Goal: Task Accomplishment & Management: Manage account settings

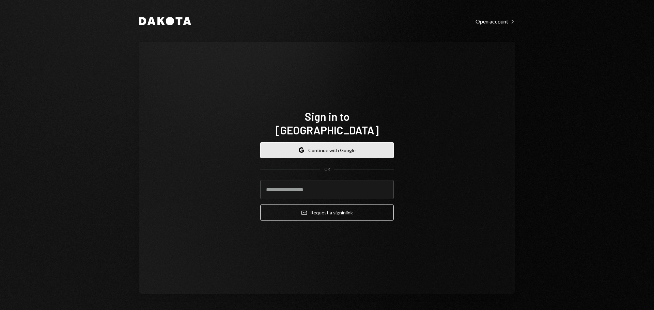
click at [304, 150] on icon "button" at bounding box center [302, 151] width 3 height 2
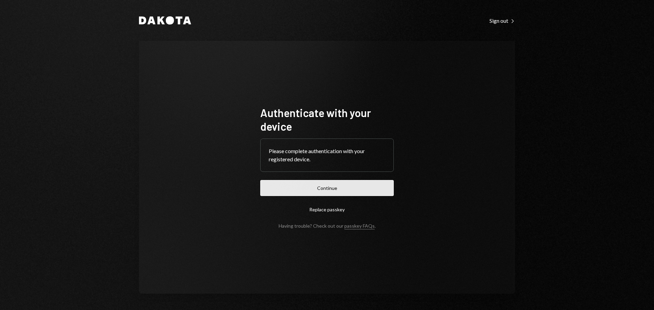
click at [326, 190] on button "Continue" at bounding box center [327, 188] width 134 height 16
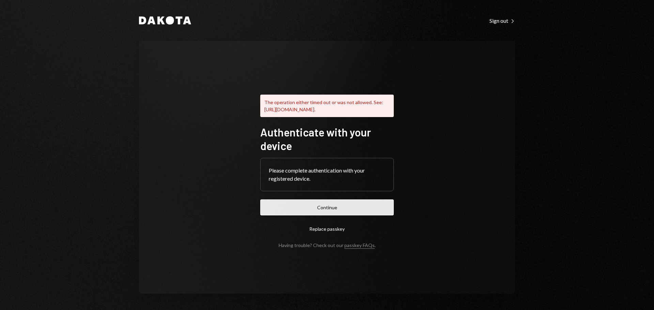
click at [352, 213] on button "Continue" at bounding box center [327, 208] width 134 height 16
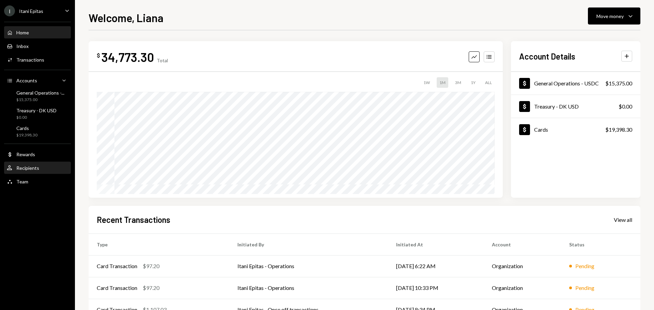
click at [26, 172] on div "User Recipients" at bounding box center [37, 168] width 61 height 12
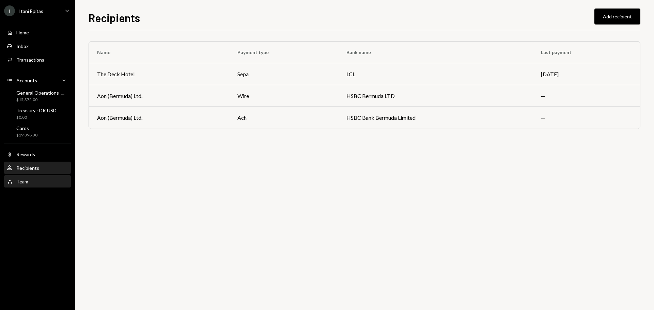
click at [24, 179] on div "Team Team" at bounding box center [17, 182] width 21 height 6
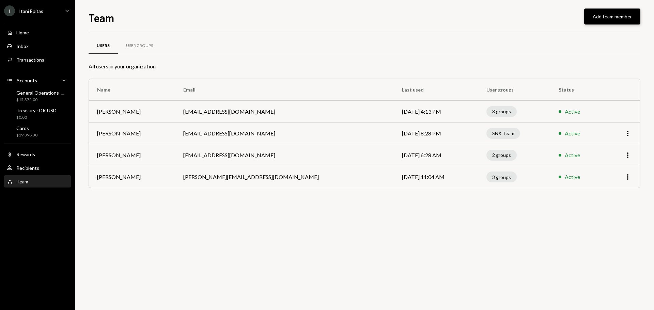
click at [610, 18] on button "Add team member" at bounding box center [612, 17] width 56 height 16
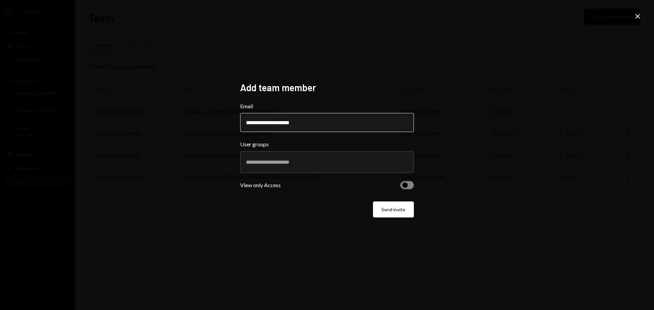
click at [328, 126] on input "**********" at bounding box center [327, 122] width 174 height 19
paste input "**********"
drag, startPoint x: 282, startPoint y: 123, endPoint x: 204, endPoint y: 132, distance: 78.5
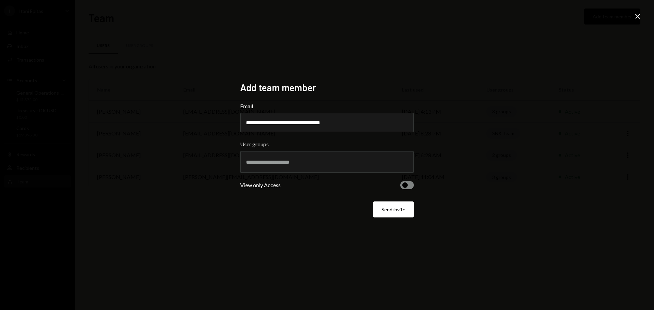
click at [204, 132] on div "**********" at bounding box center [327, 155] width 654 height 310
type input "**********"
click at [411, 185] on button "button" at bounding box center [407, 185] width 14 height 8
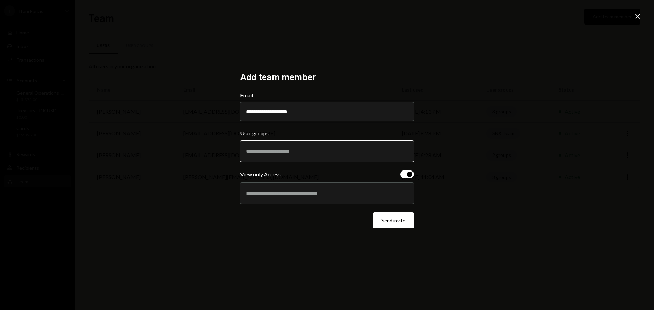
click at [332, 152] on input "text" at bounding box center [327, 151] width 162 height 6
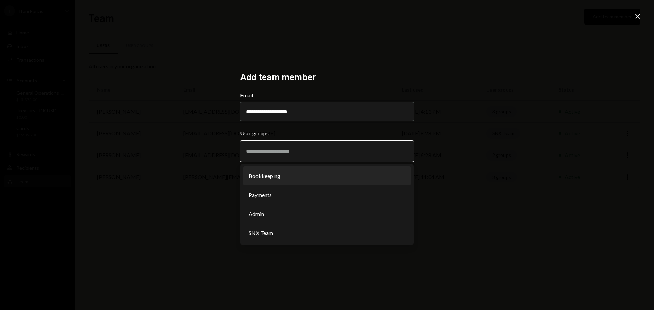
click at [290, 178] on li "Bookkeeping" at bounding box center [327, 176] width 168 height 19
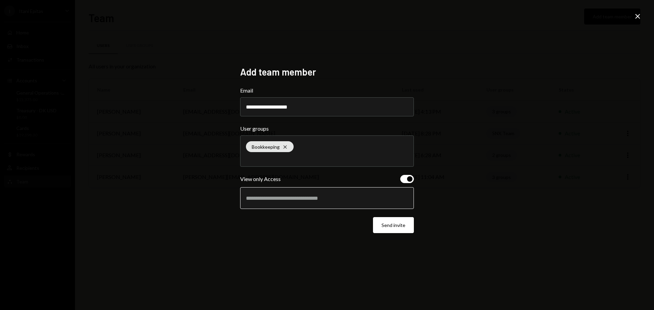
click at [283, 195] on input "text" at bounding box center [327, 198] width 162 height 6
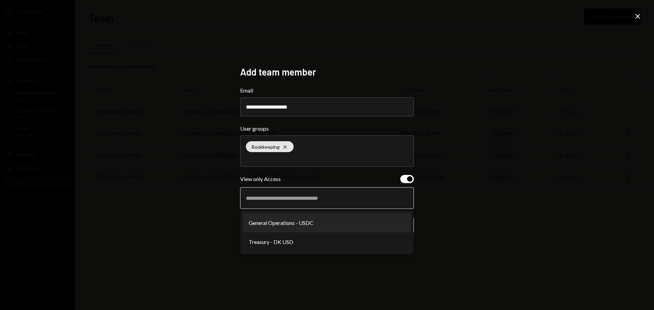
click at [271, 226] on li "General Operations - USDC" at bounding box center [327, 223] width 168 height 19
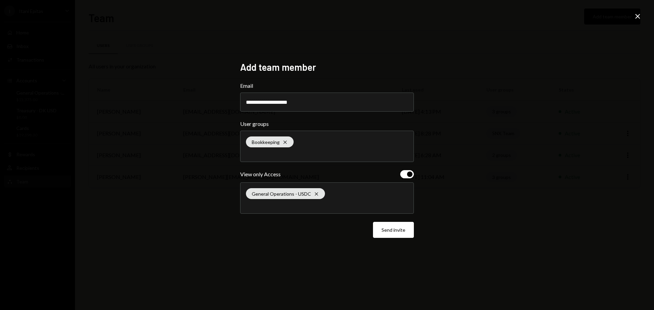
click at [349, 193] on div "General Operations - USDC Cross" at bounding box center [327, 198] width 162 height 31
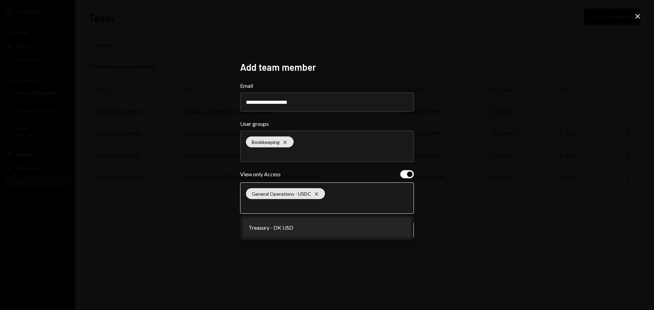
click at [296, 230] on li "Treasury - DK USD" at bounding box center [327, 227] width 168 height 19
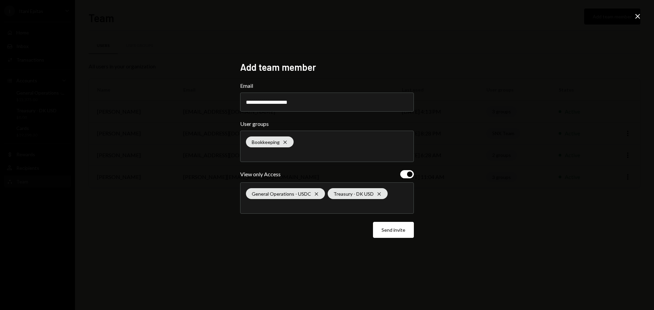
click at [325, 145] on div "Bookkeeping Cross" at bounding box center [327, 146] width 162 height 31
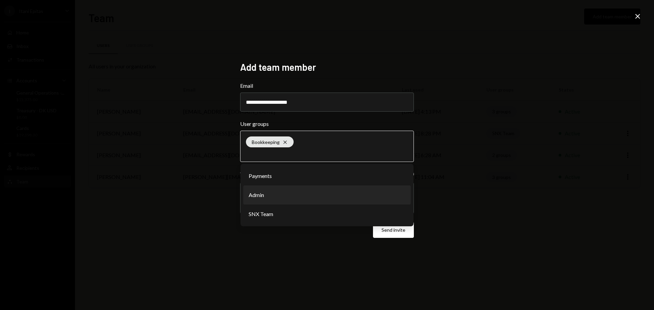
click at [300, 193] on li "Admin" at bounding box center [327, 195] width 168 height 19
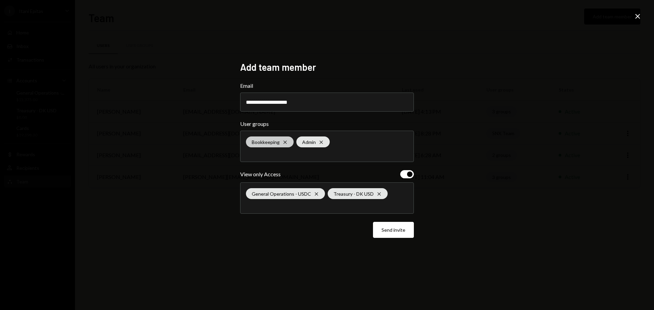
click at [286, 140] on icon "Cross" at bounding box center [284, 142] width 5 height 5
click at [455, 137] on div "**********" at bounding box center [327, 155] width 654 height 310
click at [411, 175] on span "button" at bounding box center [409, 174] width 5 height 5
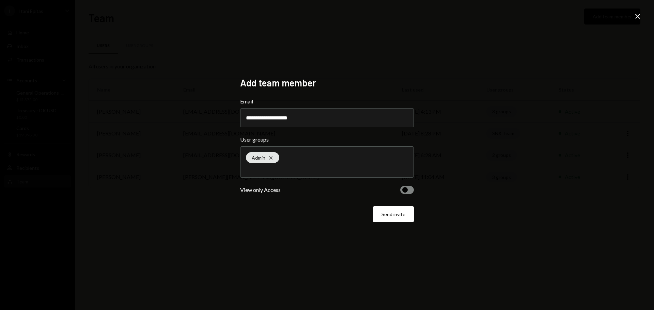
click at [409, 190] on button "button" at bounding box center [407, 190] width 14 height 8
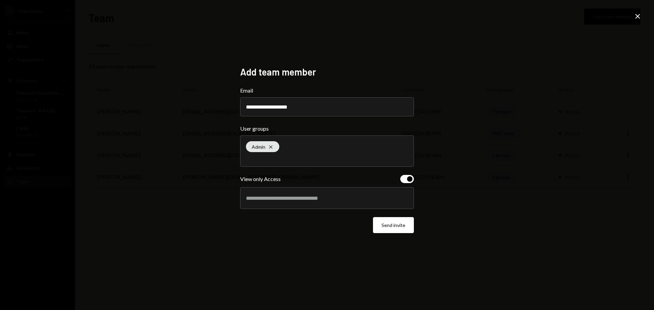
click at [403, 179] on button "button" at bounding box center [407, 179] width 14 height 8
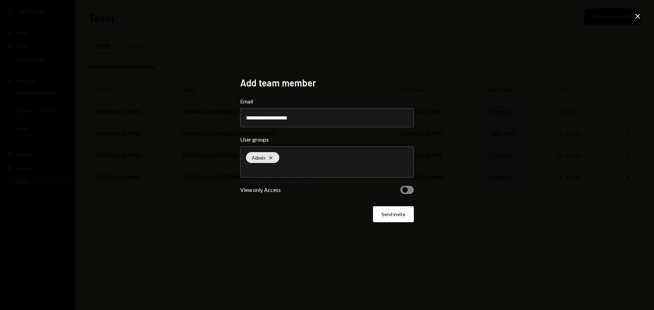
click at [406, 191] on span "button" at bounding box center [404, 189] width 5 height 5
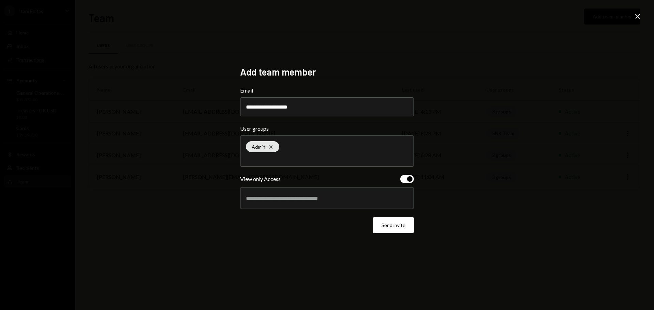
click at [336, 204] on div at bounding box center [327, 198] width 162 height 17
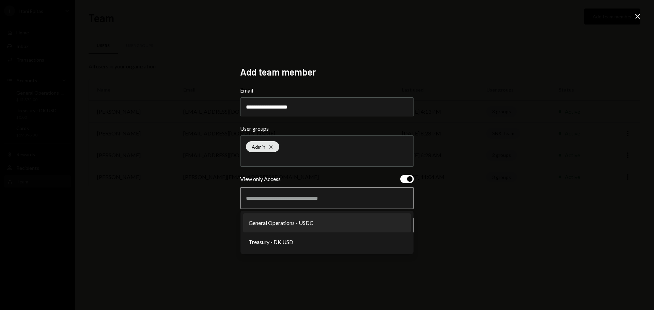
click at [313, 219] on li "General Operations - USDC" at bounding box center [327, 223] width 168 height 19
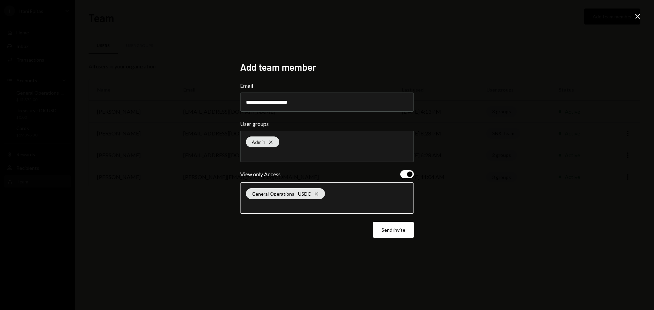
click at [347, 203] on input "text" at bounding box center [327, 205] width 162 height 6
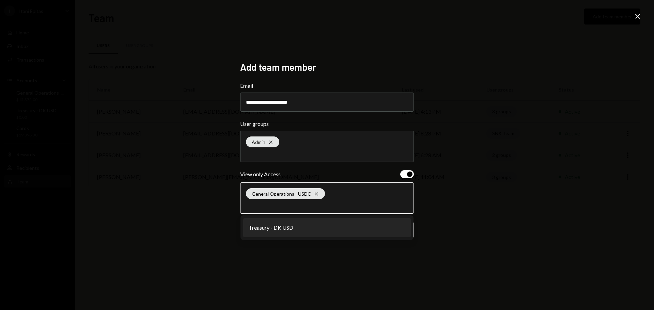
click at [329, 226] on li "Treasury - DK USD" at bounding box center [327, 227] width 168 height 19
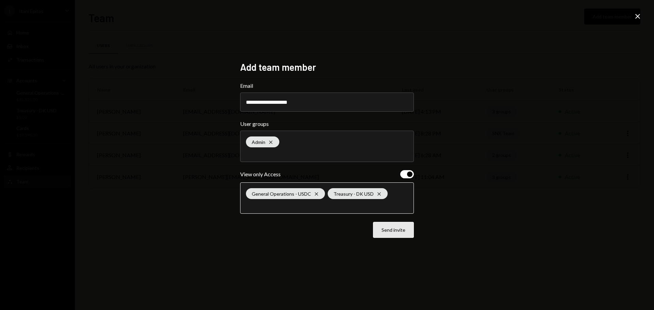
click at [386, 232] on button "Send invite" at bounding box center [393, 230] width 41 height 16
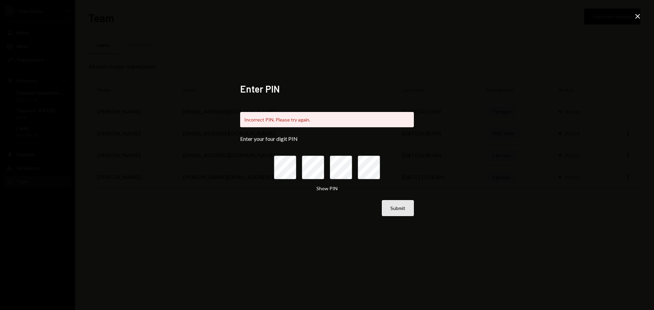
click at [401, 206] on button "Submit" at bounding box center [398, 208] width 32 height 16
click at [386, 213] on button "Submit" at bounding box center [398, 208] width 32 height 16
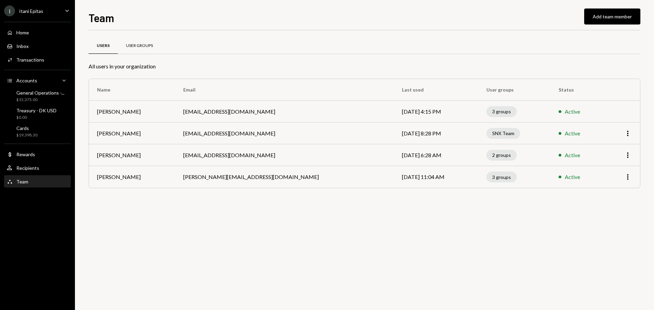
click at [130, 50] on div "User Groups" at bounding box center [139, 46] width 43 height 16
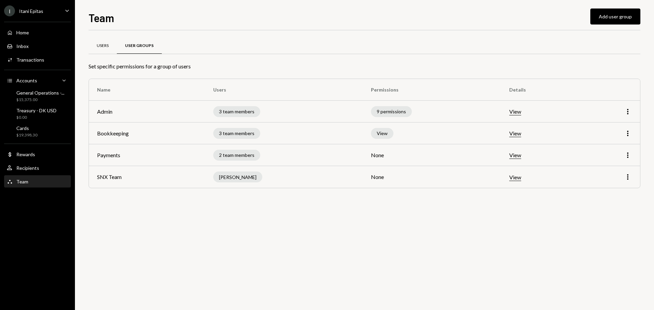
click at [98, 46] on div "Users" at bounding box center [103, 46] width 12 height 6
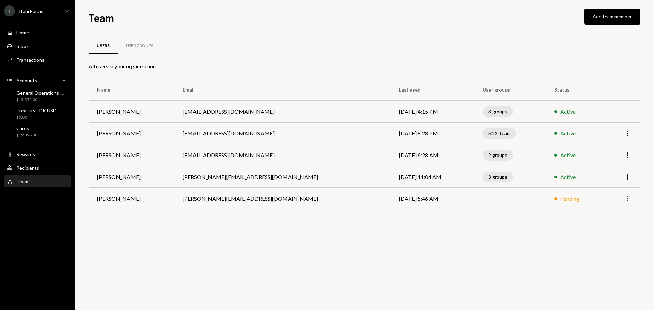
click at [626, 202] on icon "More" at bounding box center [628, 199] width 8 height 8
click at [502, 197] on td at bounding box center [509, 199] width 71 height 22
